Goal: Find specific page/section: Find specific page/section

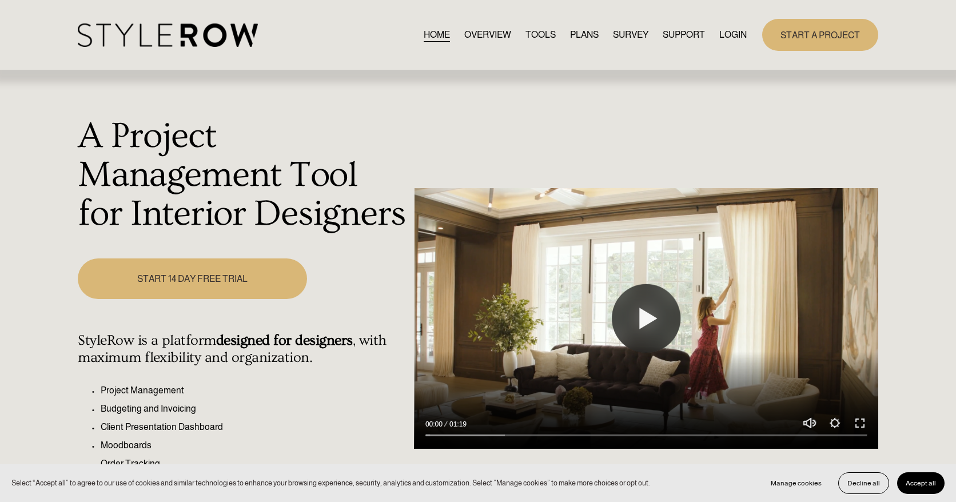
click at [720, 43] on div "HOME OVERVIEW TOOLS PLANS SURVEY SUPPORT QUESTIONS" at bounding box center [412, 34] width 669 height 23
click at [721, 29] on link "LOGIN" at bounding box center [732, 34] width 27 height 15
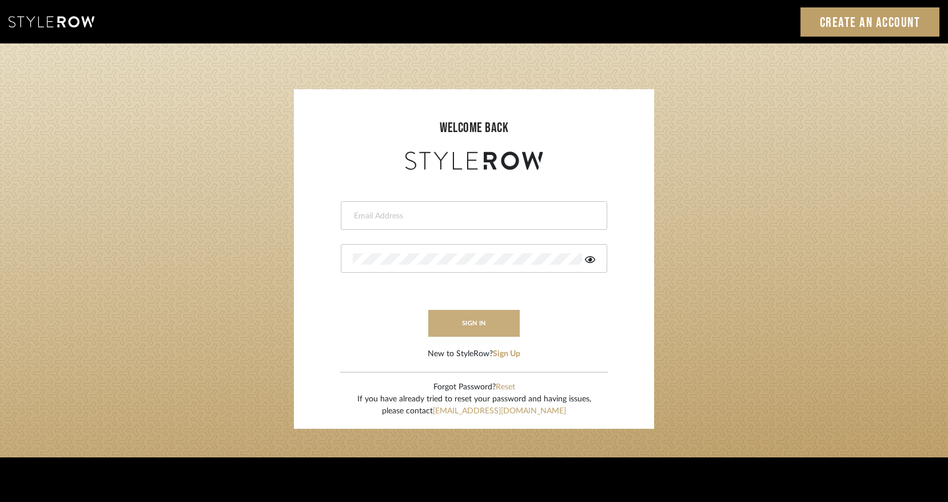
type input "[PERSON_NAME][EMAIL_ADDRESS][DOMAIN_NAME]"
click at [452, 320] on button "sign in" at bounding box center [473, 323] width 91 height 27
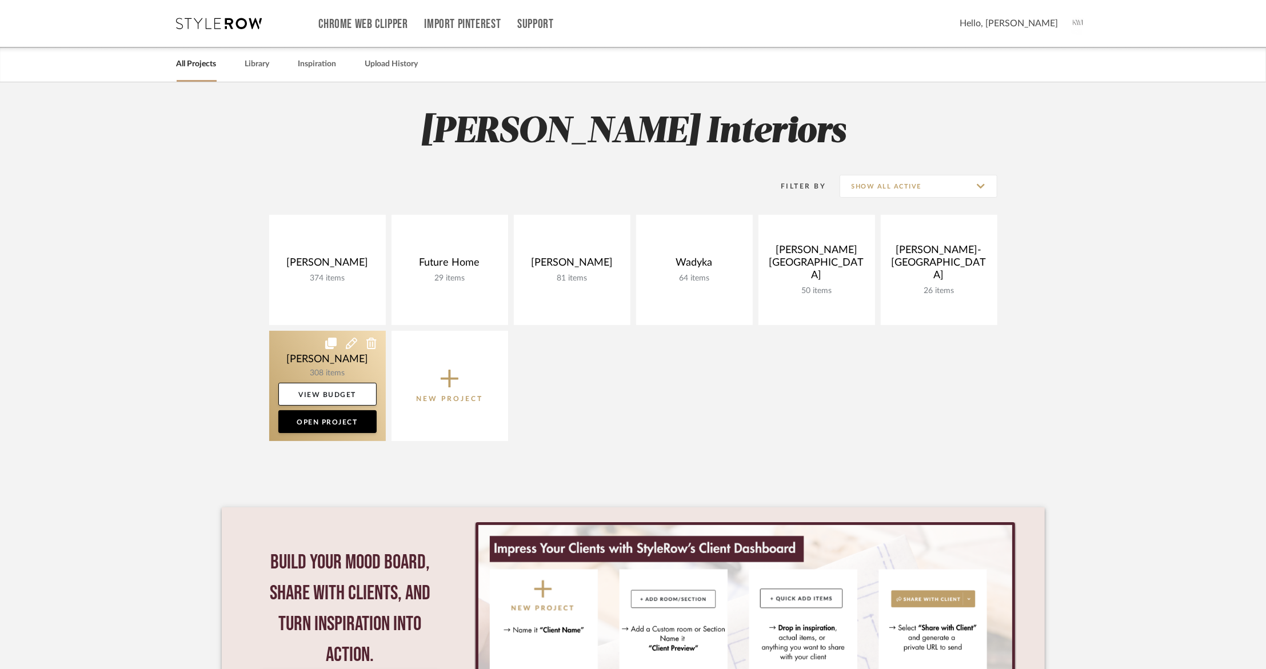
click at [340, 366] on link at bounding box center [327, 386] width 117 height 110
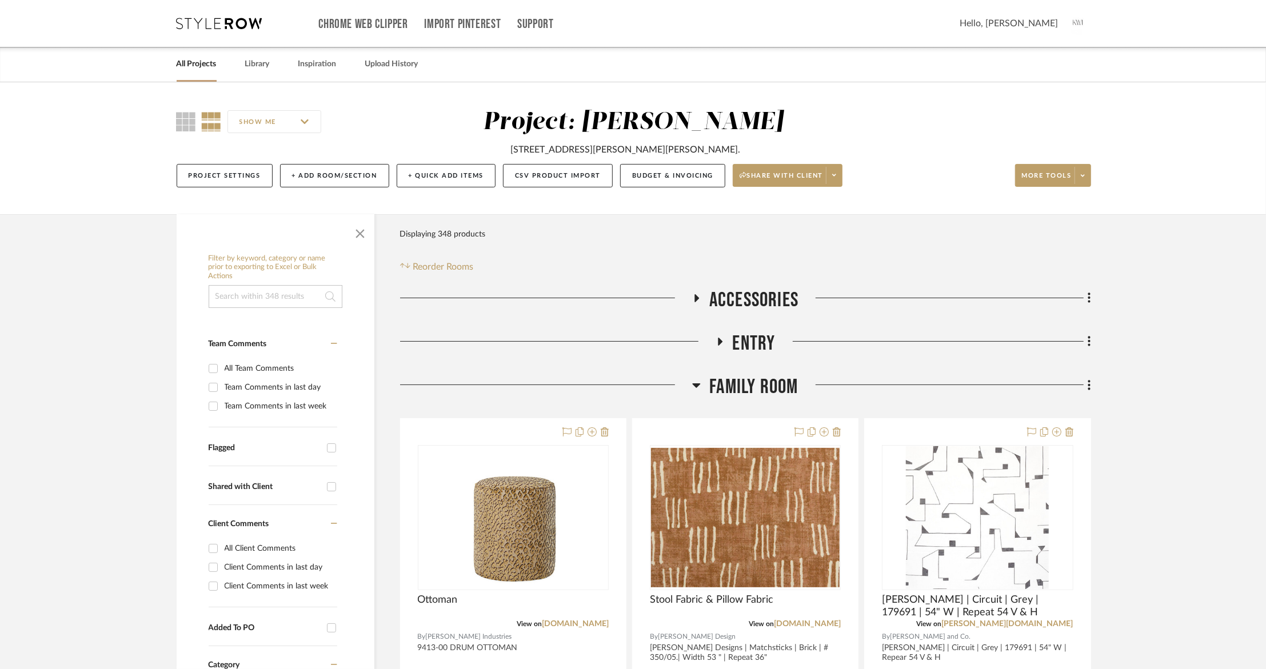
click at [741, 346] on span "Entry" at bounding box center [754, 344] width 43 height 25
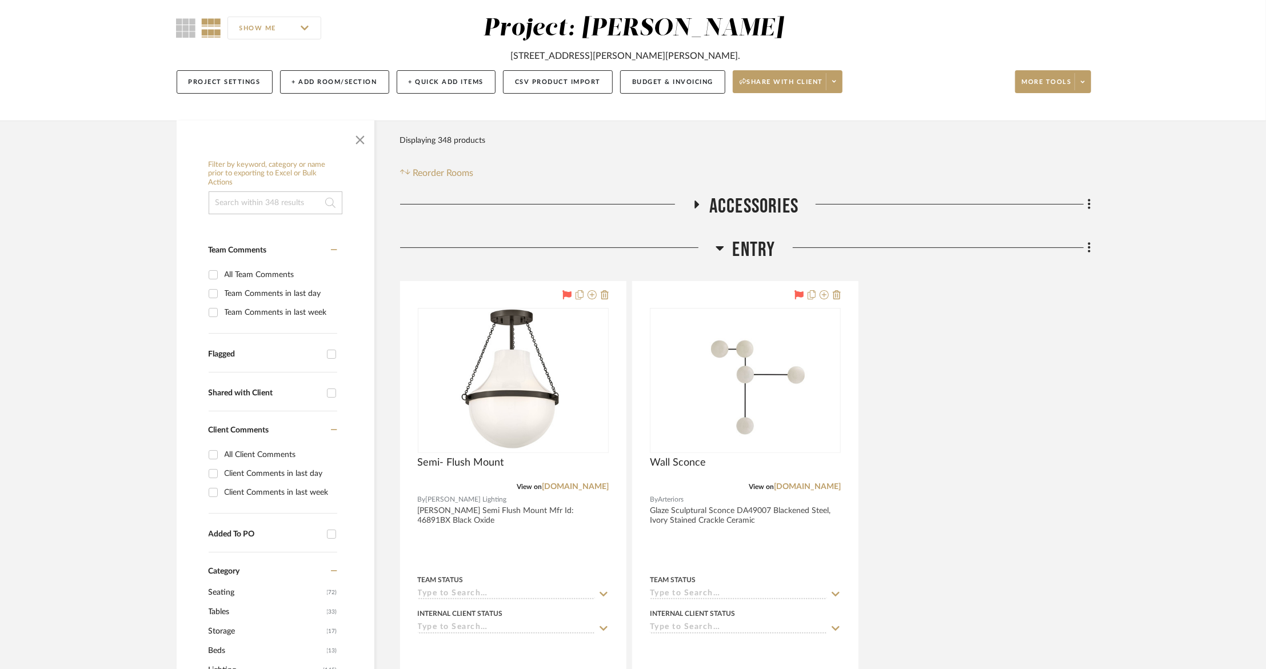
scroll to position [298, 0]
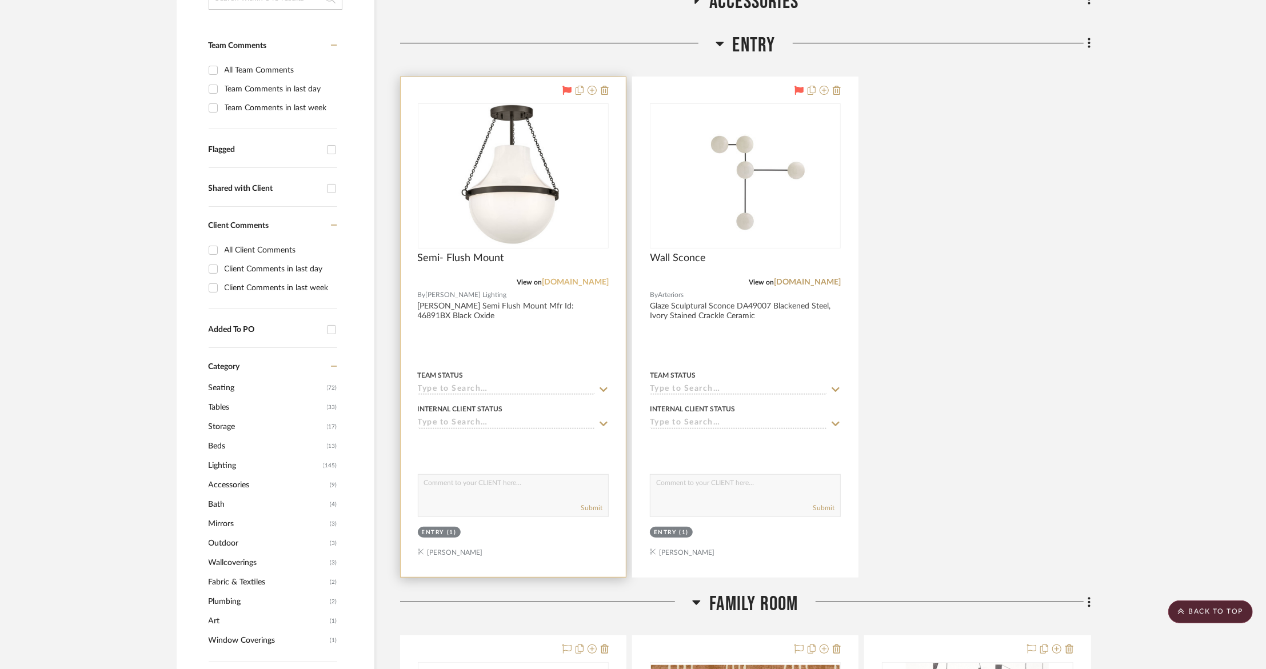
click at [589, 282] on link "lightopia.com" at bounding box center [575, 282] width 67 height 8
